Goal: Information Seeking & Learning: Stay updated

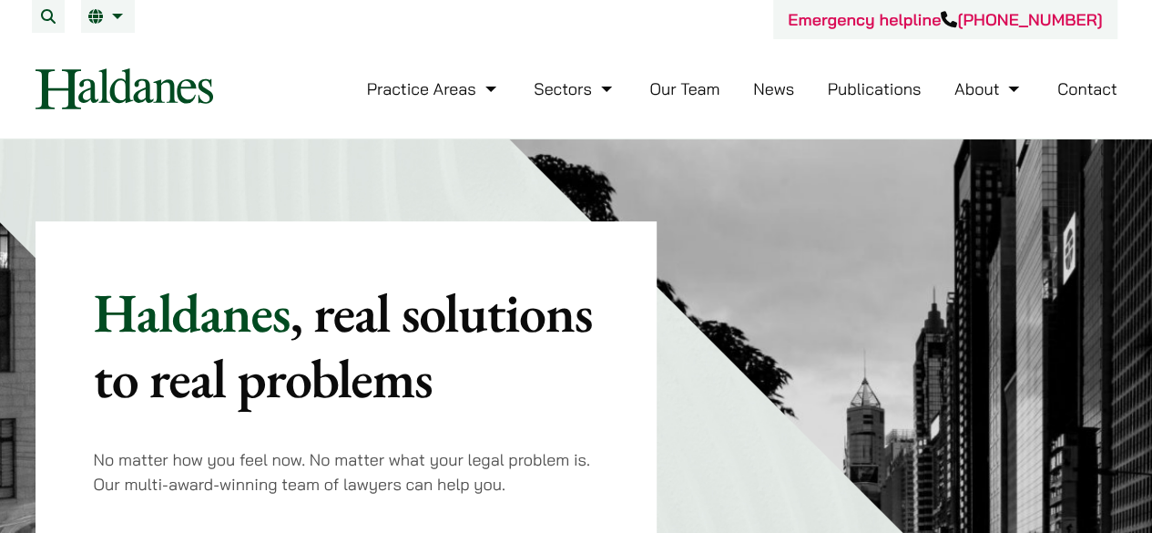
click at [789, 81] on link "News" at bounding box center [773, 88] width 41 height 21
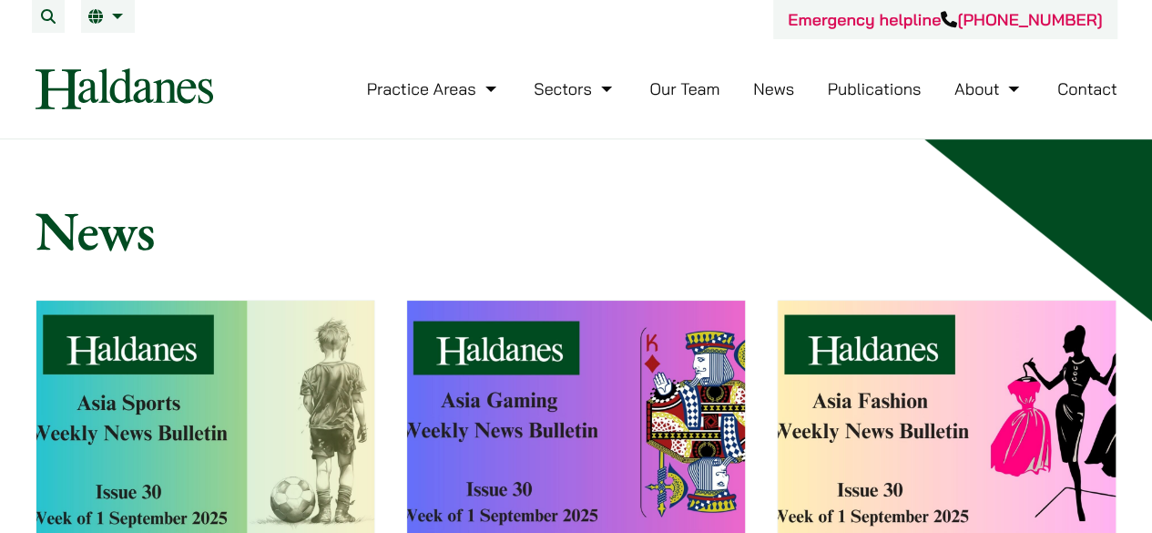
click at [1002, 371] on img at bounding box center [947, 422] width 338 height 243
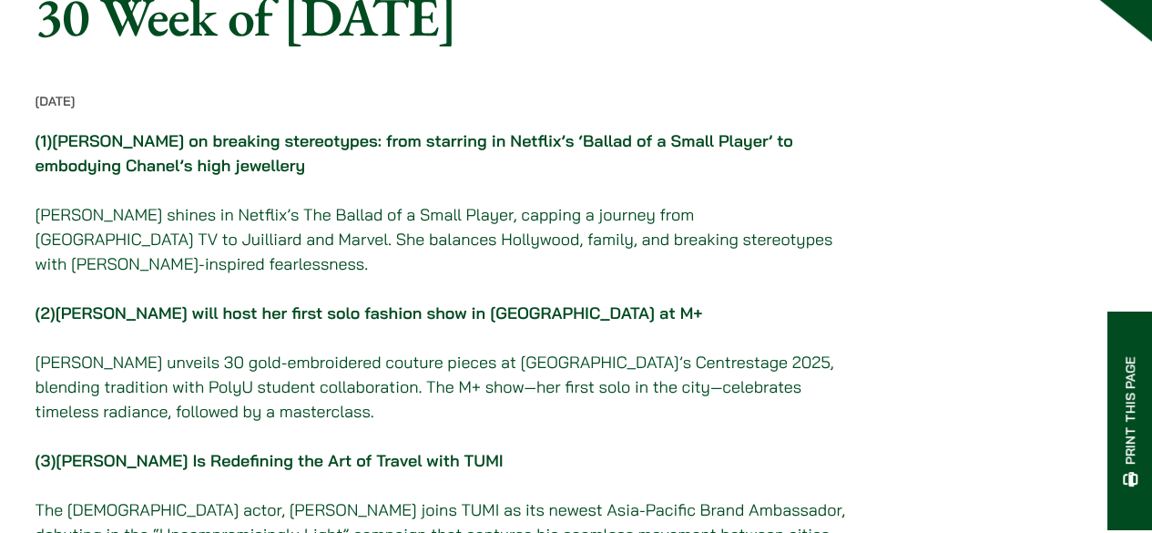
scroll to position [273, 0]
